Goal: Check status

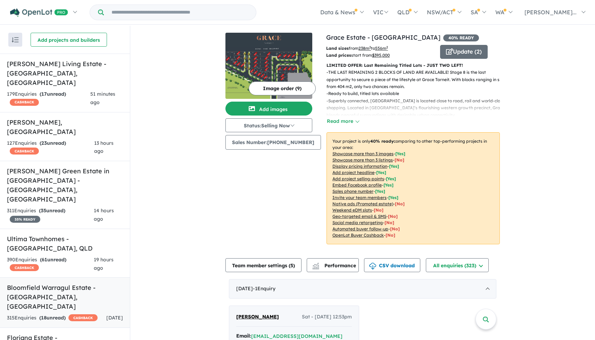
scroll to position [11, 0]
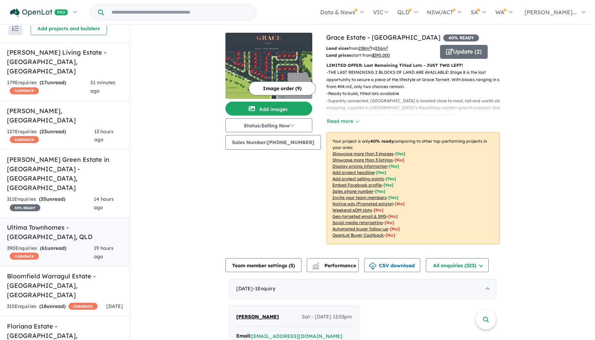
click at [63, 222] on h5 "Ultima Townhomes - [GEOGRAPHIC_DATA] , [GEOGRAPHIC_DATA]" at bounding box center [65, 231] width 116 height 19
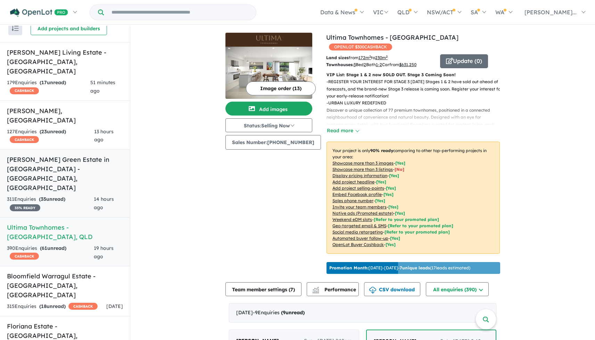
click at [57, 155] on h5 "[PERSON_NAME] Green Estate in [GEOGRAPHIC_DATA] - [GEOGRAPHIC_DATA] , [GEOGRAPH…" at bounding box center [65, 174] width 116 height 38
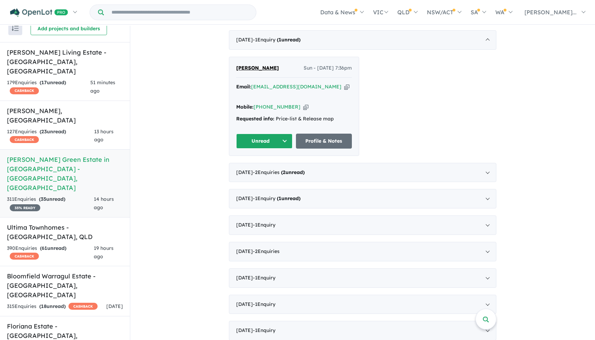
scroll to position [282, 0]
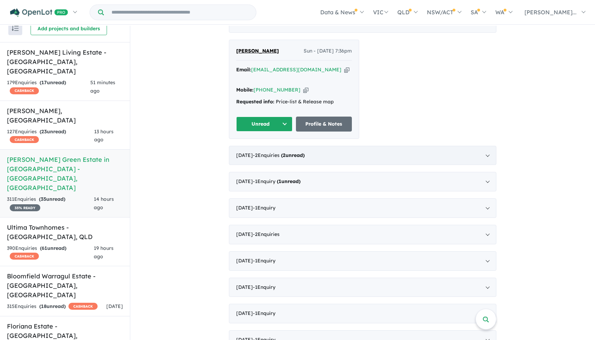
click at [483, 146] on div "[DATE] - 2 Enquir ies ( 2 unread)" at bounding box center [363, 155] width 268 height 19
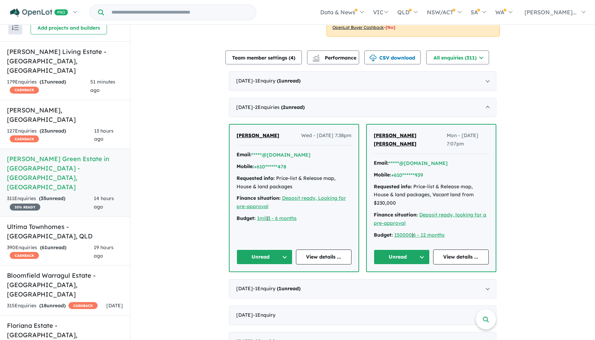
scroll to position [166, 0]
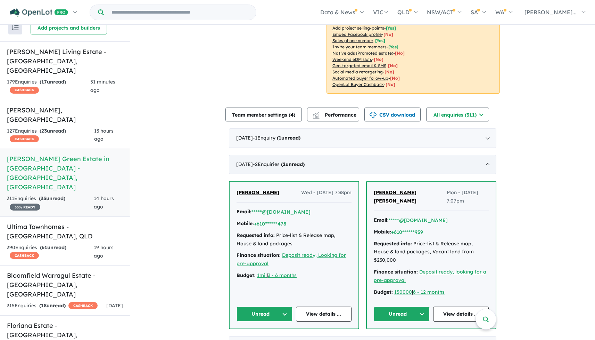
click at [268, 156] on div "[DATE] - 2 Enquir ies ( 2 unread)" at bounding box center [363, 164] width 268 height 19
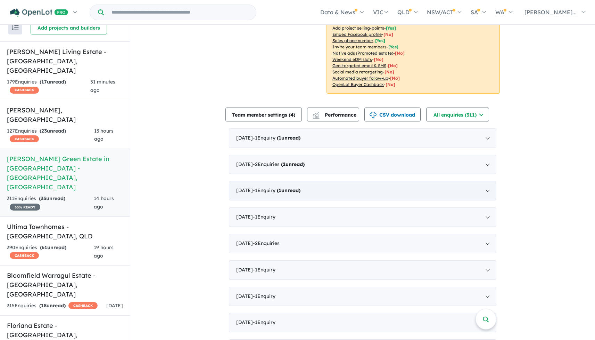
click at [268, 187] on span "- 1 Enquir y ( 1 unread)" at bounding box center [277, 190] width 48 height 6
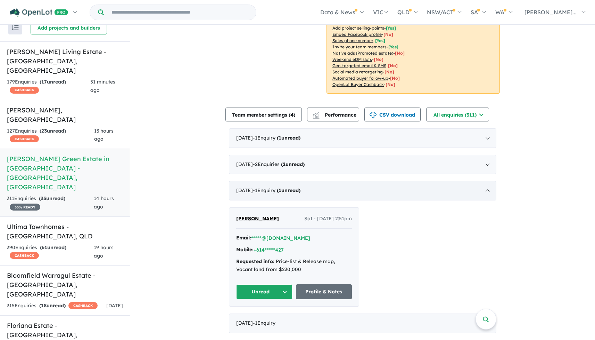
click at [268, 187] on span "- 1 Enquir y ( 1 unread)" at bounding box center [277, 190] width 48 height 6
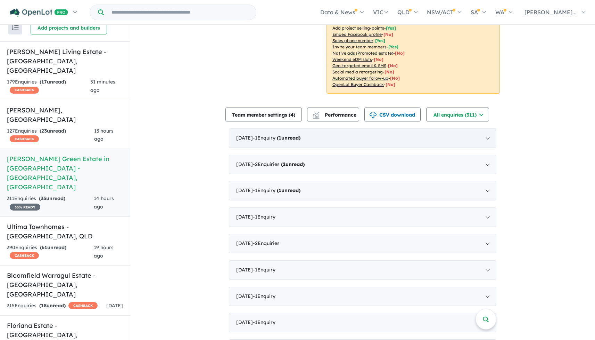
click at [262, 131] on div "[DATE] - 1 Enquir y ( 1 unread)" at bounding box center [363, 137] width 268 height 19
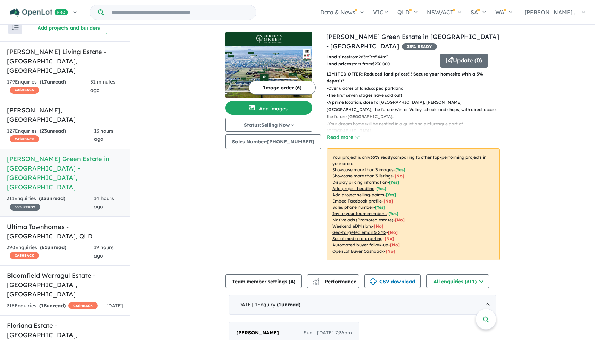
scroll to position [0, 0]
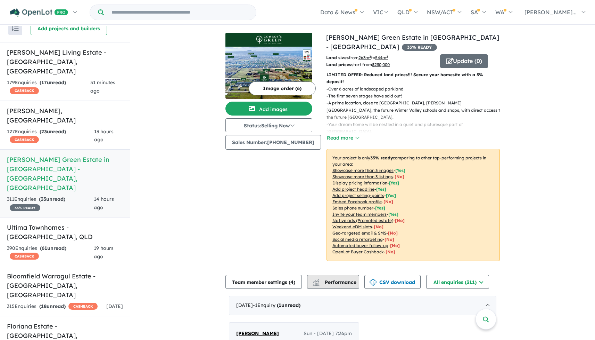
click at [345, 279] on span "Performance" at bounding box center [335, 282] width 43 height 6
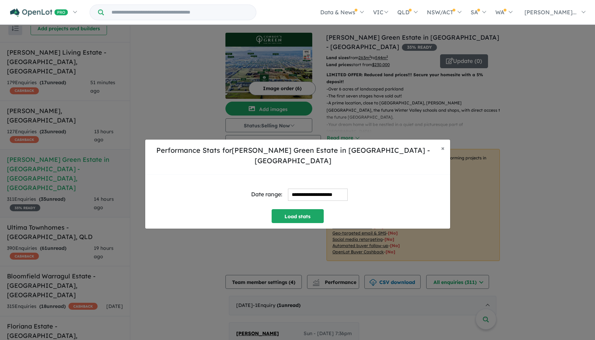
click at [322, 190] on input "**********" at bounding box center [318, 194] width 60 height 12
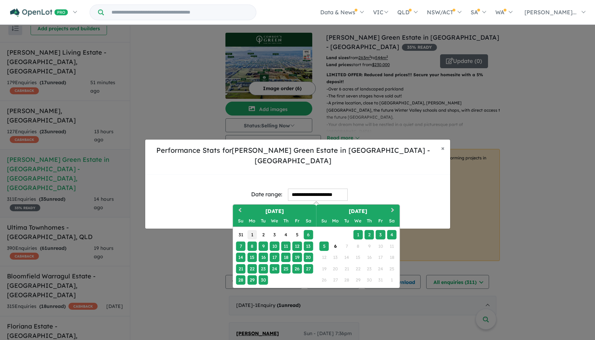
click at [252, 230] on div "1" at bounding box center [251, 234] width 9 height 9
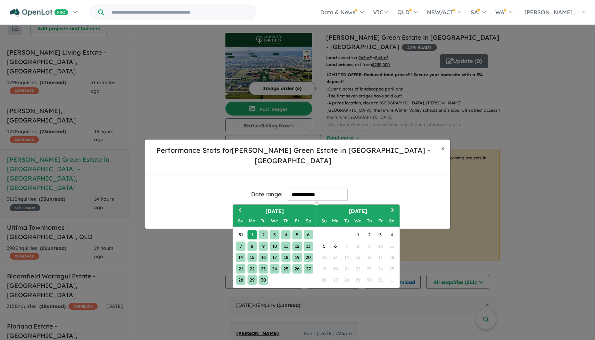
click at [263, 275] on div "30" at bounding box center [263, 279] width 9 height 9
type input "**********"
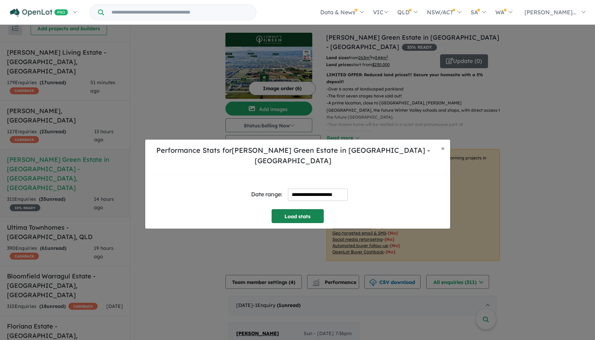
click at [290, 209] on button "Load stats" at bounding box center [298, 216] width 52 height 14
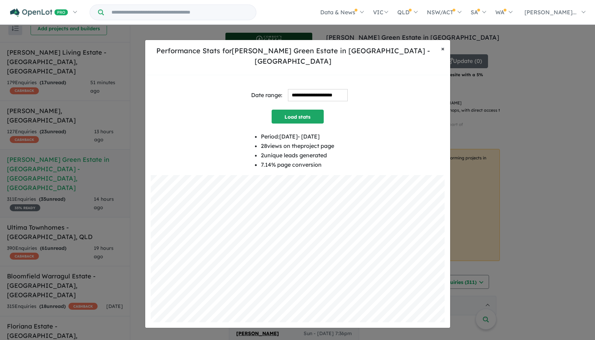
click at [444, 52] on span "×" at bounding box center [442, 48] width 3 height 8
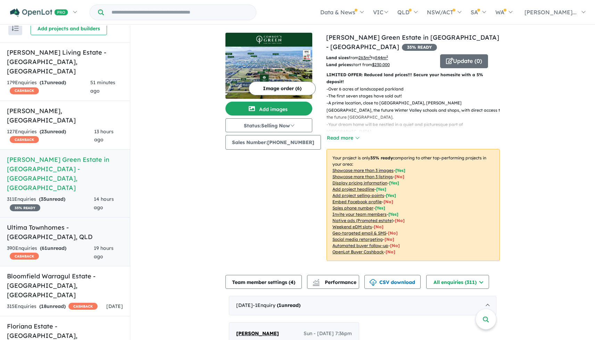
click at [89, 222] on h5 "Ultima Townhomes - [GEOGRAPHIC_DATA] , [GEOGRAPHIC_DATA]" at bounding box center [65, 231] width 116 height 19
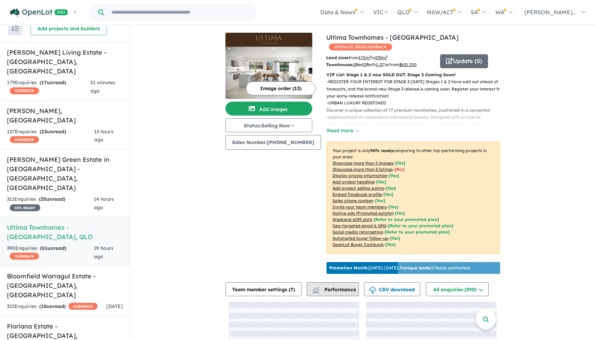
click at [342, 286] on button "Performance" at bounding box center [333, 289] width 52 height 14
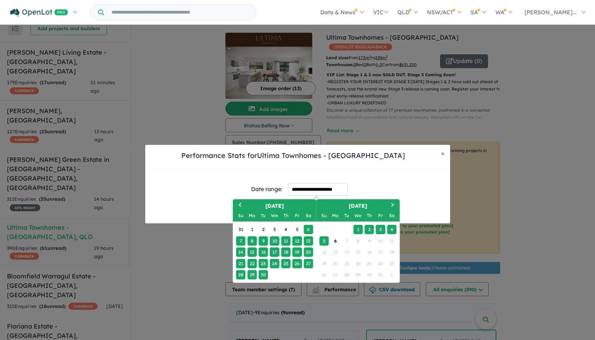
click at [303, 190] on input "**********" at bounding box center [318, 189] width 60 height 12
click at [252, 229] on div "1" at bounding box center [251, 229] width 9 height 9
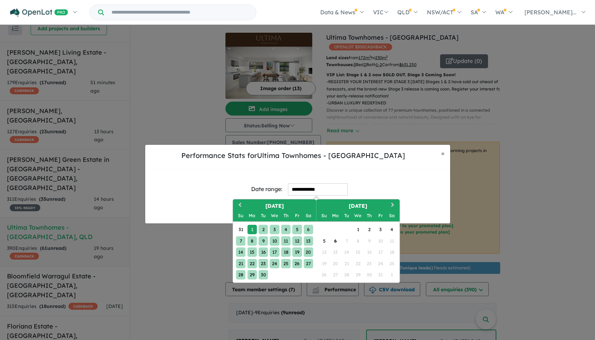
click at [262, 275] on div "30" at bounding box center [263, 274] width 9 height 9
type input "**********"
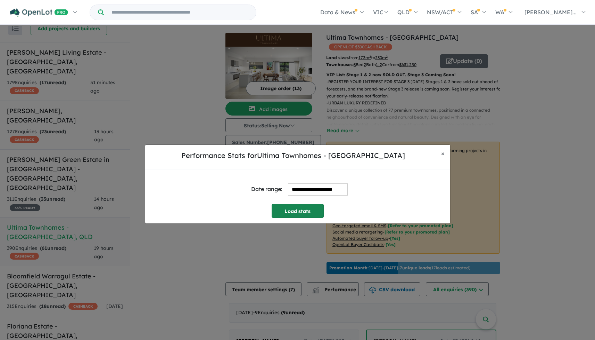
click at [307, 210] on button "Load stats" at bounding box center [298, 211] width 52 height 14
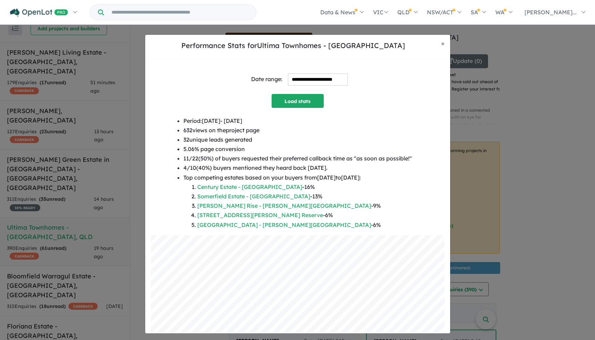
click at [277, 53] on div "Performance Stats for Ultima Townhomes - [GEOGRAPHIC_DATA]" at bounding box center [293, 46] width 285 height 13
